Goal: Task Accomplishment & Management: Use online tool/utility

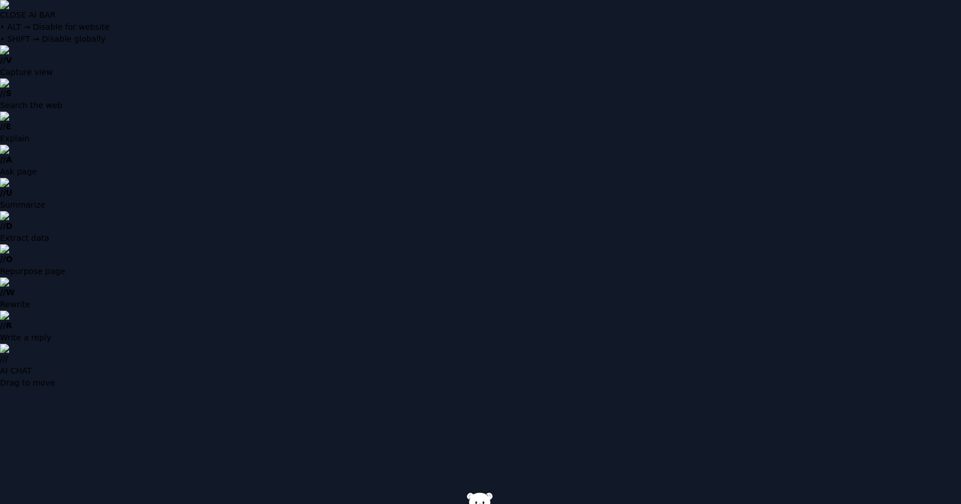
type input "**********"
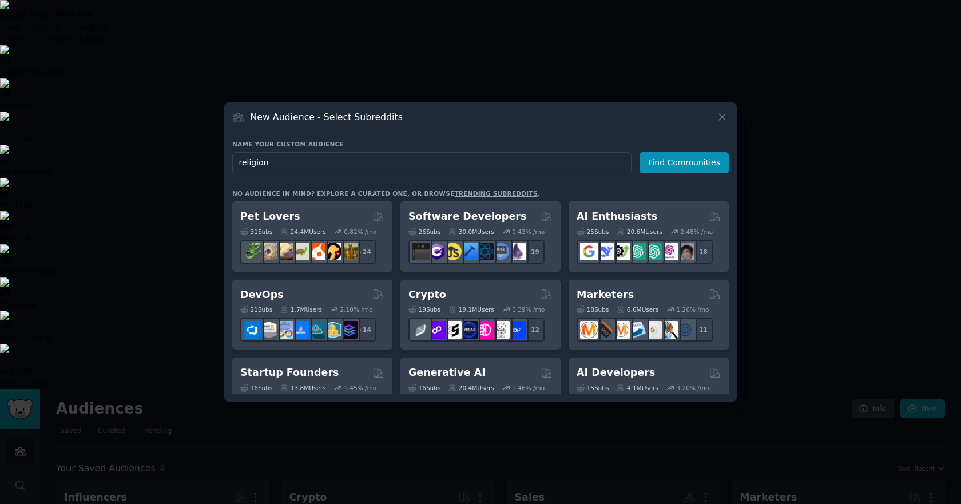
type input "Religion"
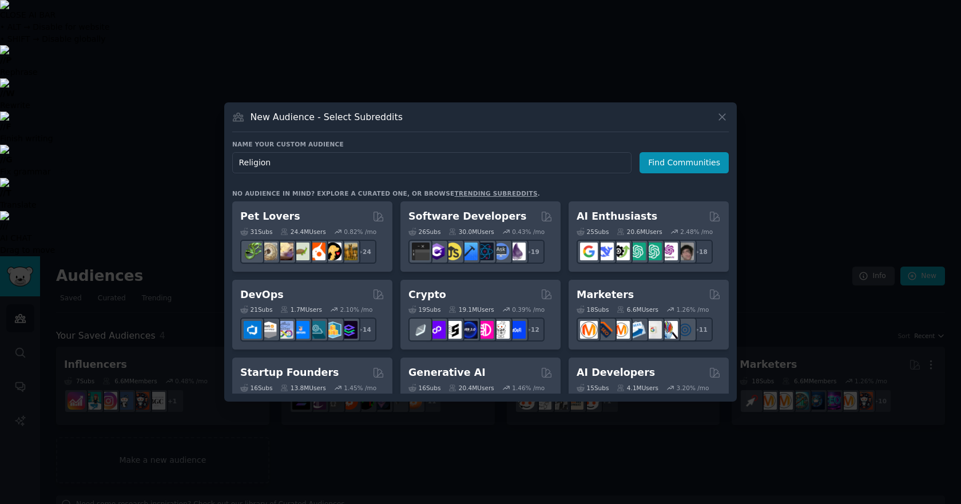
click at [397, 160] on input "Religion" at bounding box center [431, 162] width 399 height 21
click at [679, 166] on button "Find Communities" at bounding box center [684, 162] width 89 height 21
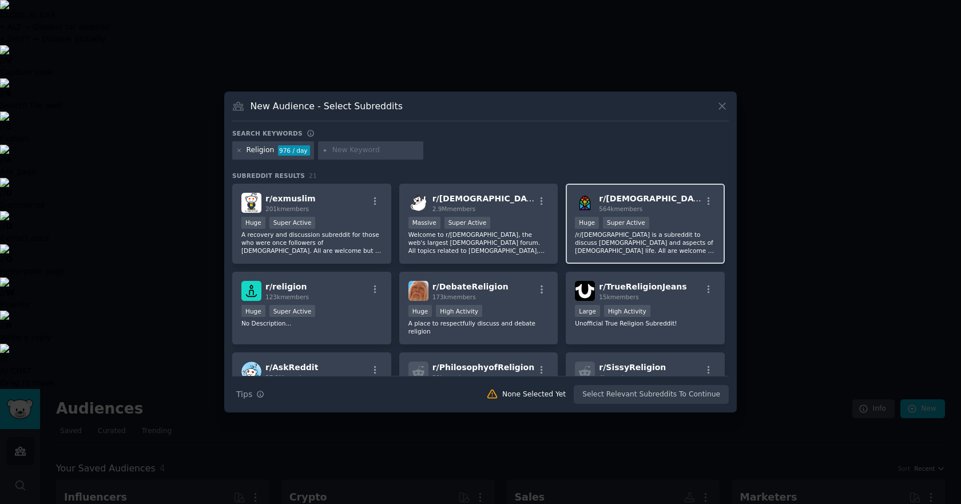
click at [675, 199] on div "r/ [DEMOGRAPHIC_DATA] 564k members" at bounding box center [645, 203] width 141 height 20
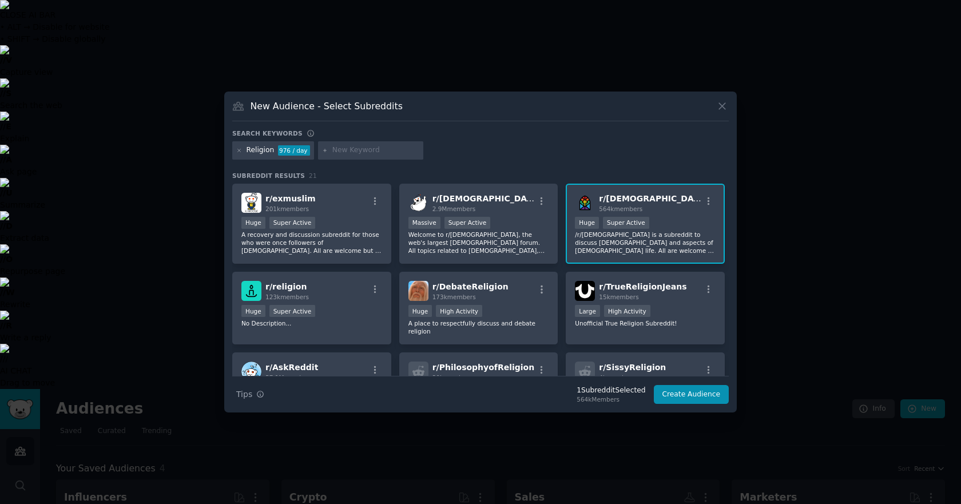
scroll to position [57, 0]
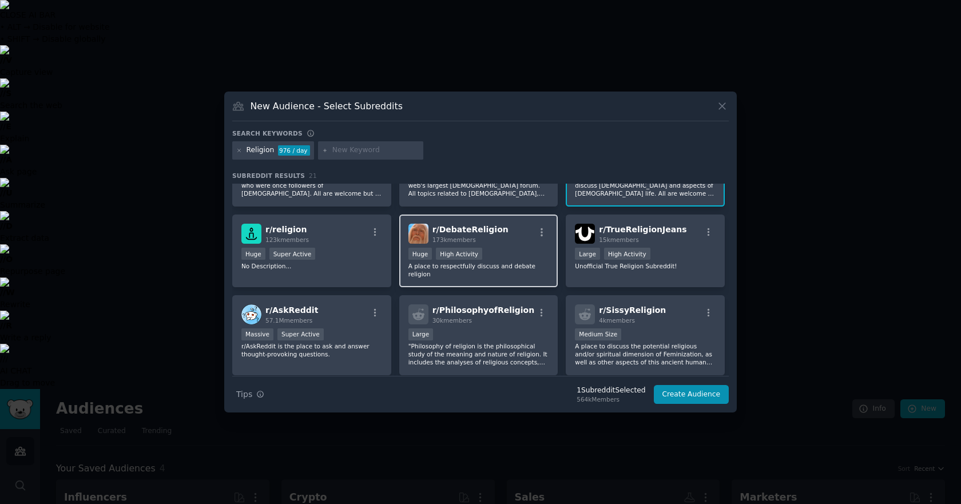
click at [508, 229] on div "r/ DebateReligion 173k members" at bounding box center [479, 234] width 141 height 20
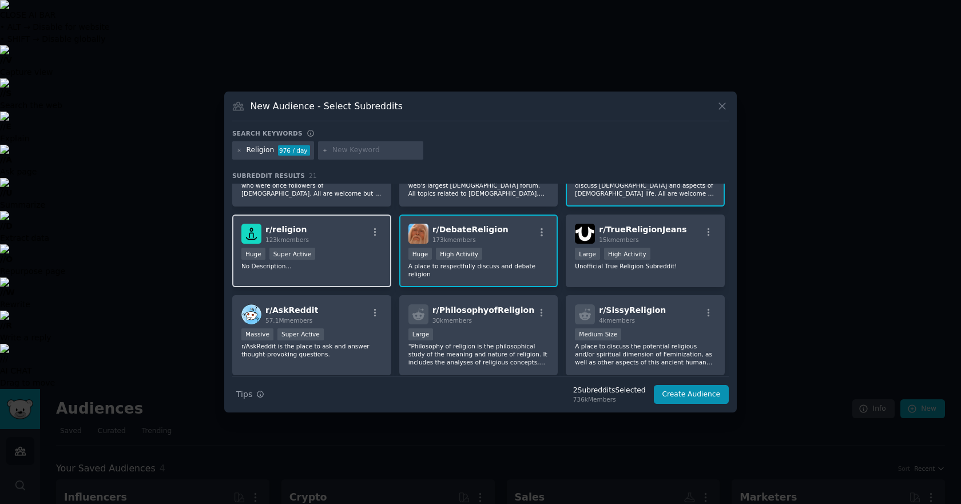
click at [341, 241] on div "r/ religion 123k members" at bounding box center [311, 234] width 141 height 20
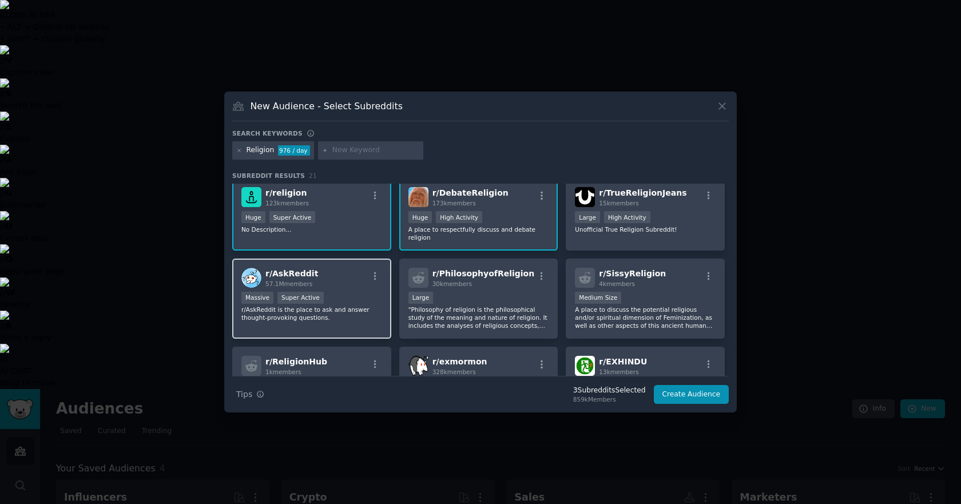
scroll to position [114, 0]
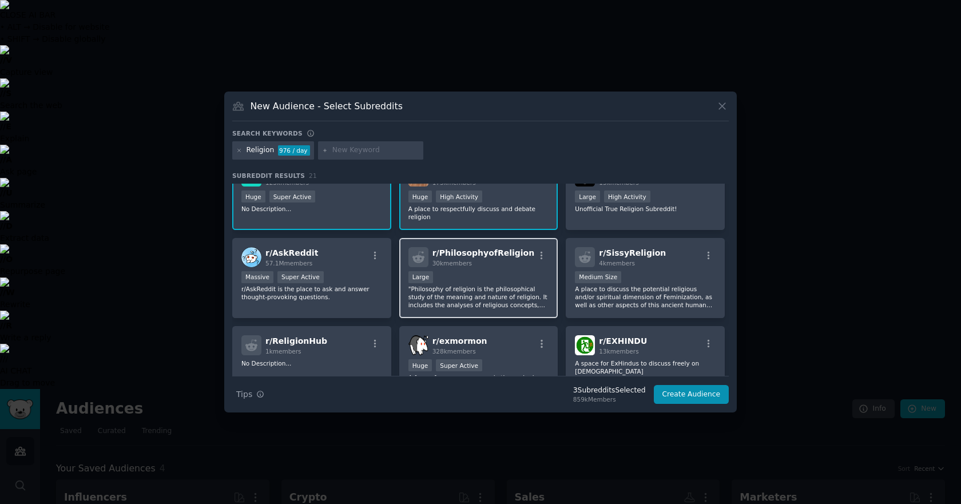
click at [510, 259] on div "30k members" at bounding box center [484, 263] width 102 height 8
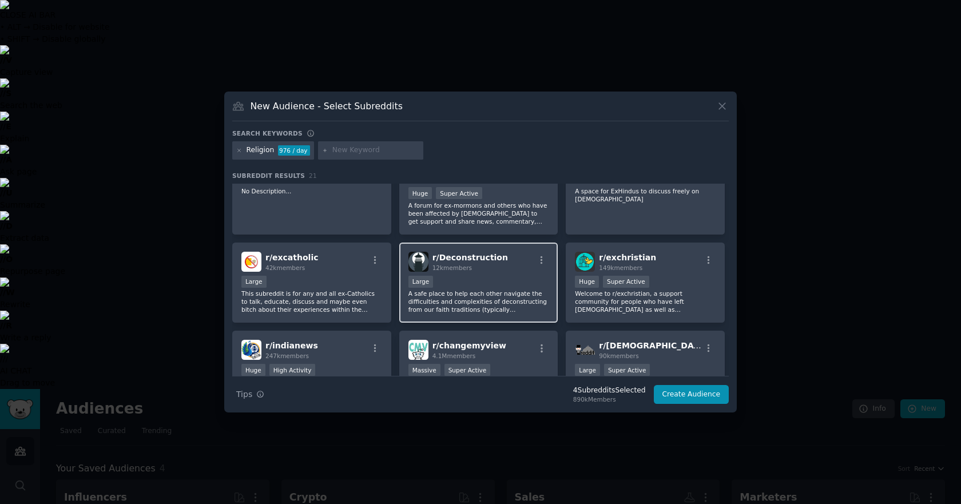
scroll to position [286, 0]
click at [508, 252] on div "r/ Deconstruction 12k members" at bounding box center [479, 262] width 141 height 20
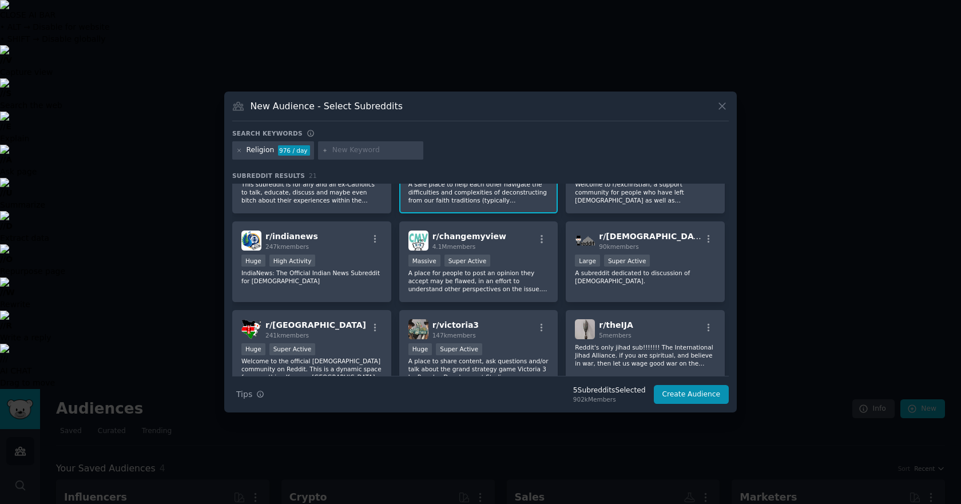
scroll to position [401, 0]
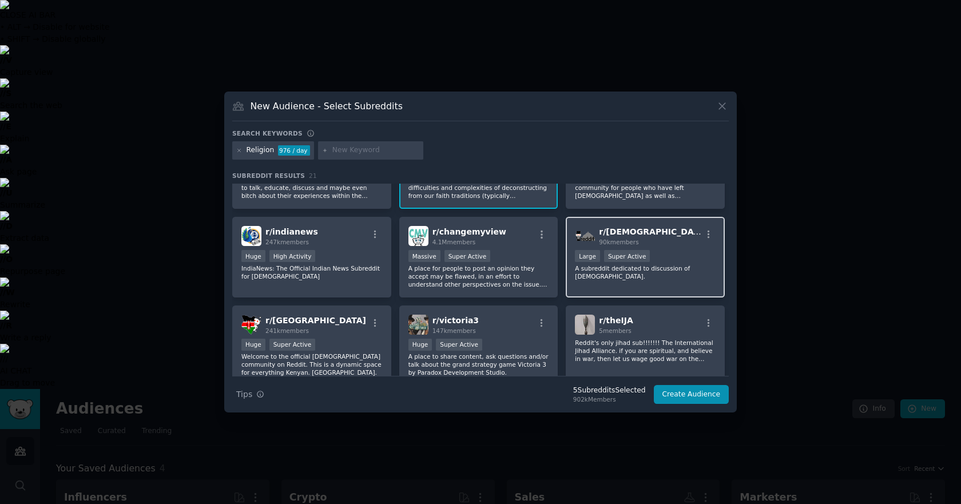
click at [672, 250] on div ">= 95th percentile for submissions / day Large Super Active" at bounding box center [645, 257] width 141 height 14
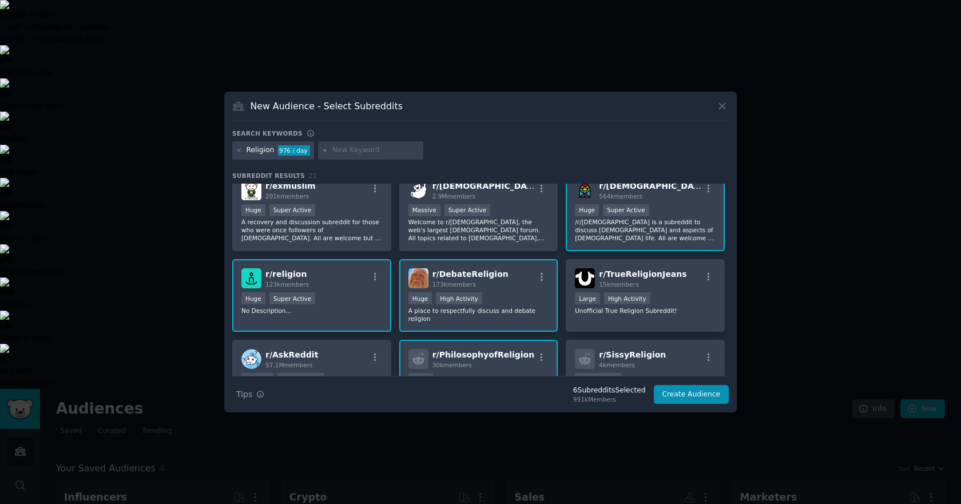
scroll to position [0, 0]
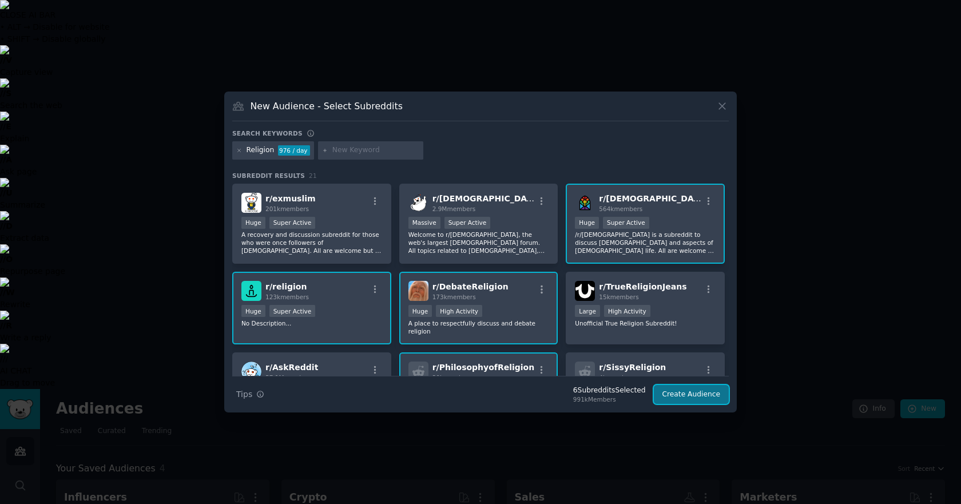
click at [686, 393] on button "Create Audience" at bounding box center [692, 394] width 76 height 19
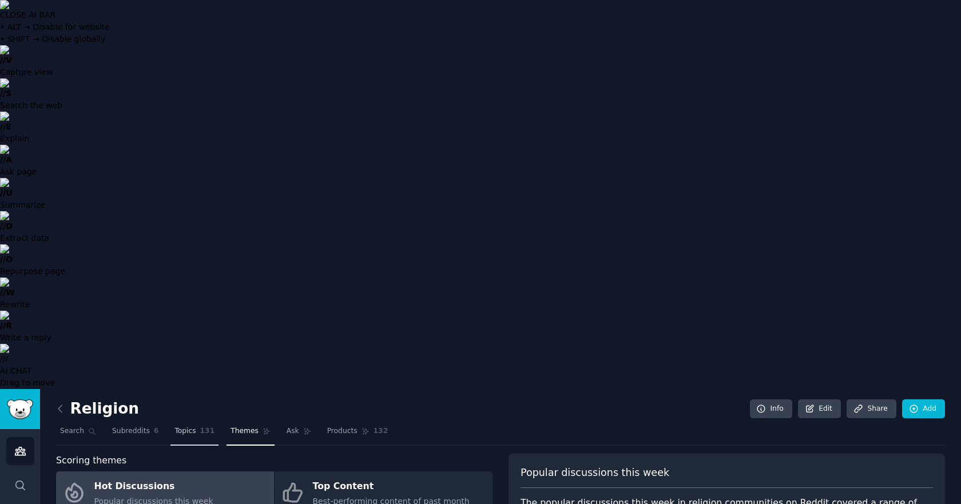
click at [184, 426] on span "Topics" at bounding box center [185, 431] width 21 height 10
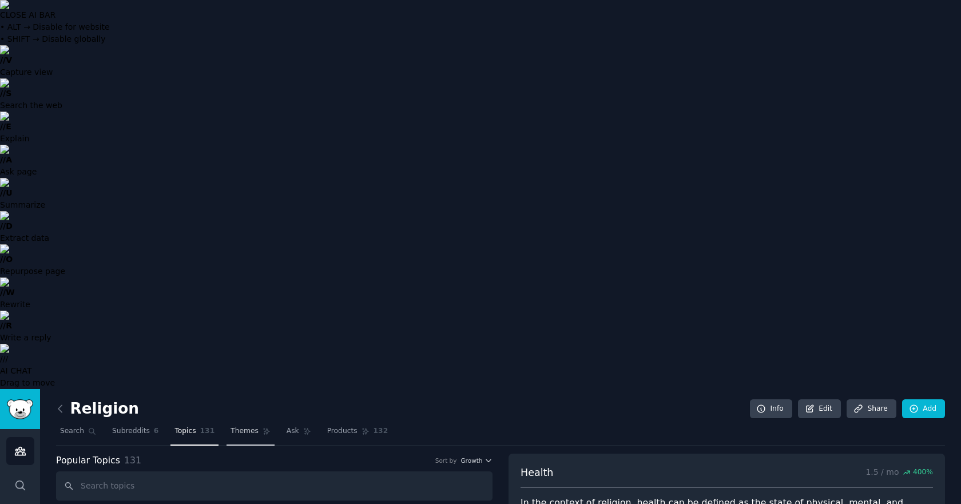
click at [233, 426] on span "Themes" at bounding box center [245, 431] width 28 height 10
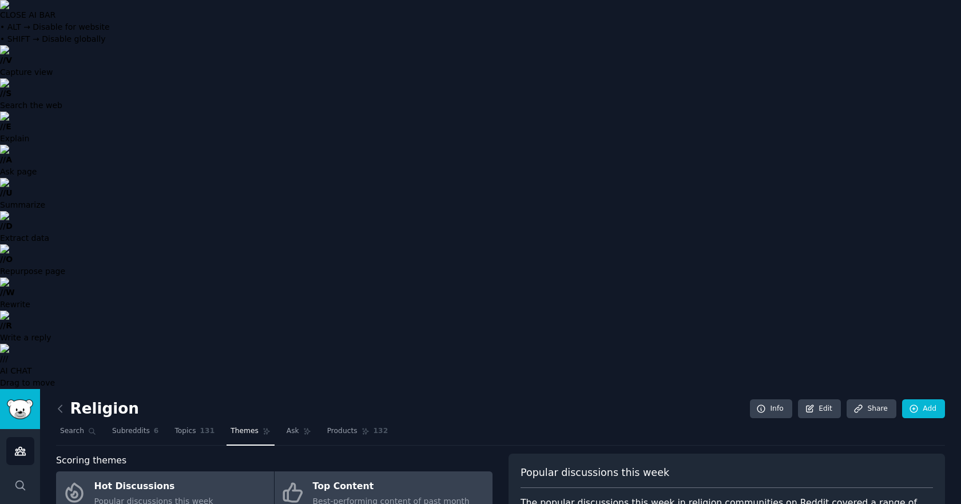
click at [364, 478] on div "Top Content" at bounding box center [391, 487] width 157 height 18
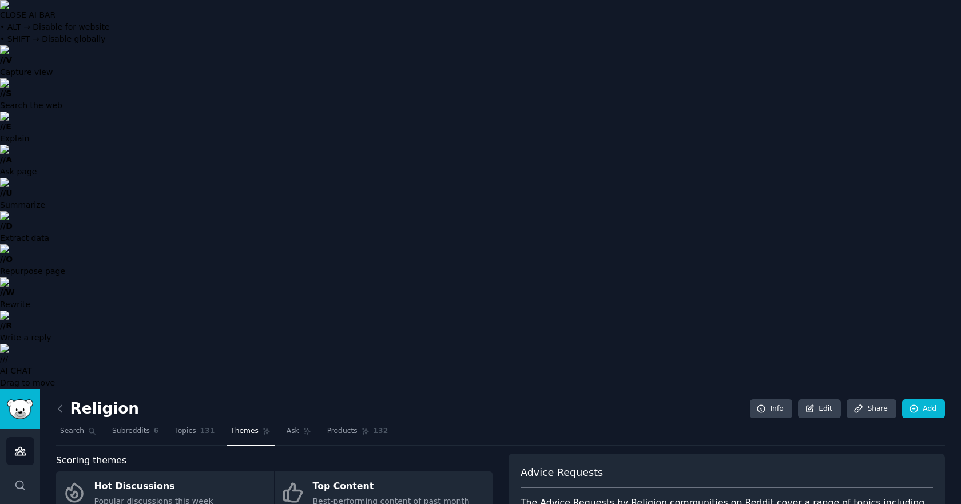
click at [327, 426] on span "Products" at bounding box center [342, 431] width 30 height 10
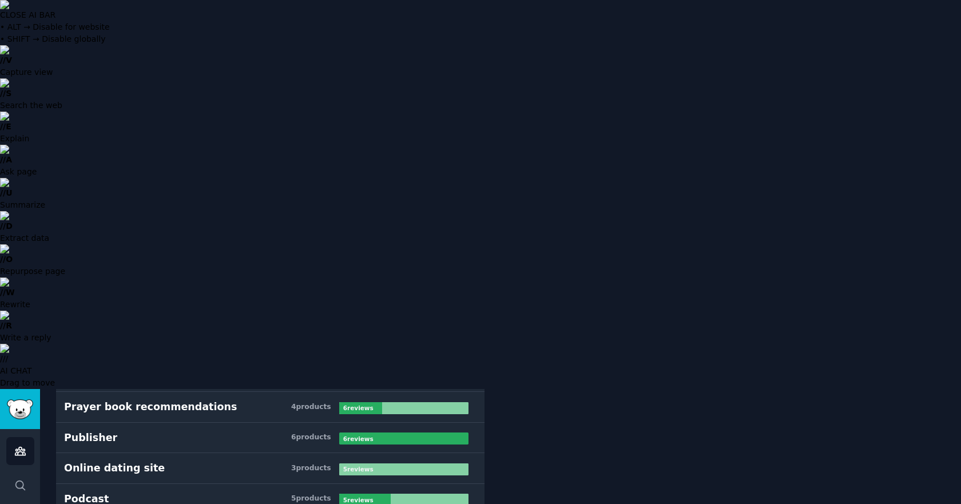
scroll to position [1545, 0]
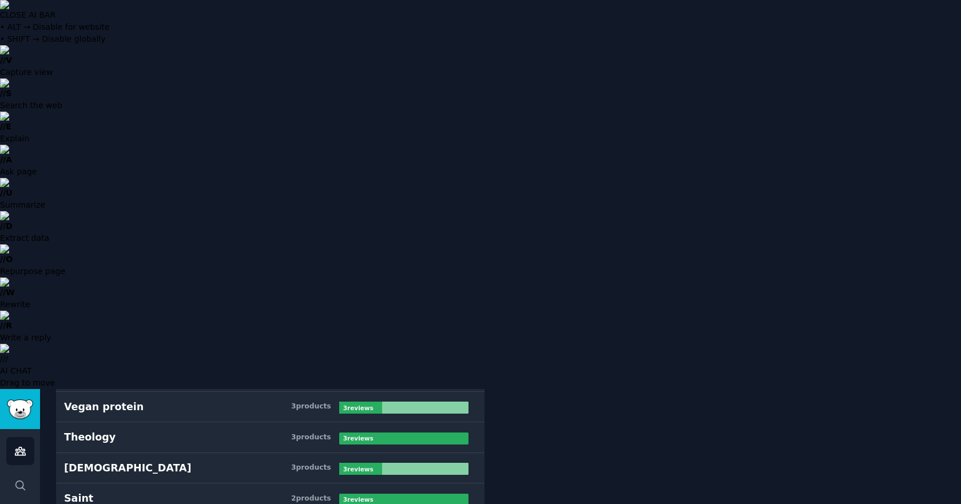
scroll to position [2346, 0]
